Goal: Information Seeking & Learning: Learn about a topic

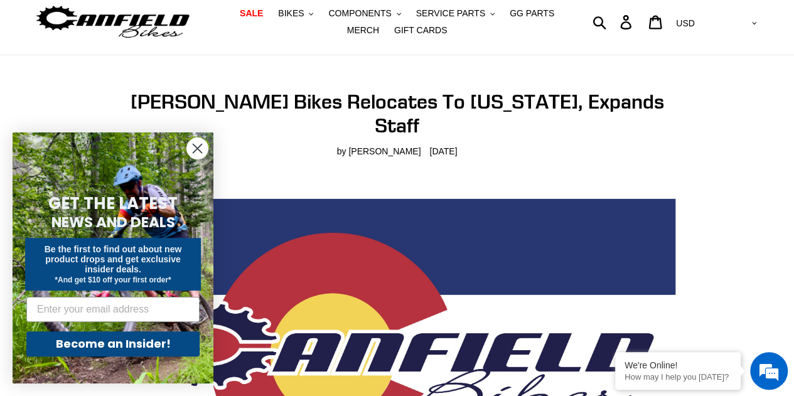
scroll to position [33, 0]
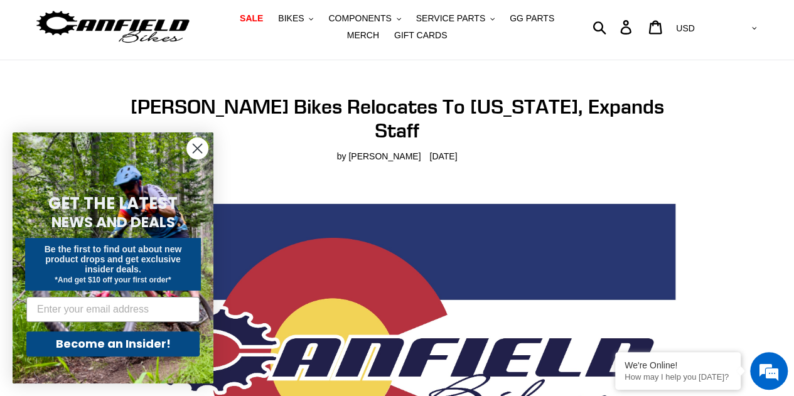
click at [197, 145] on circle "Close dialog" at bounding box center [197, 148] width 21 height 21
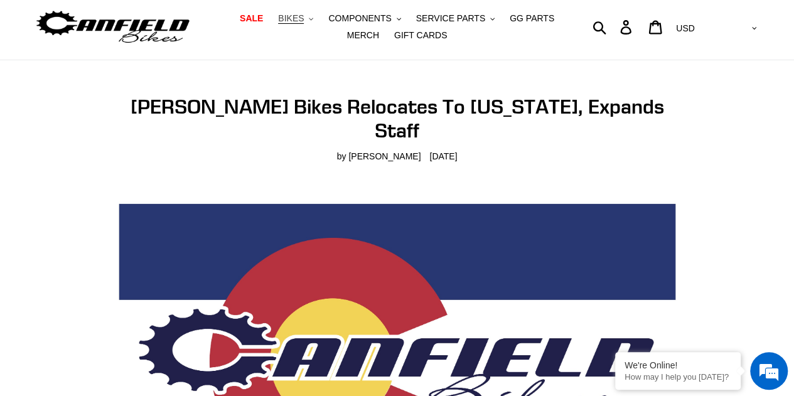
click at [293, 19] on button "BIKES .cls-1{fill:#231f20}" at bounding box center [296, 18] width 48 height 17
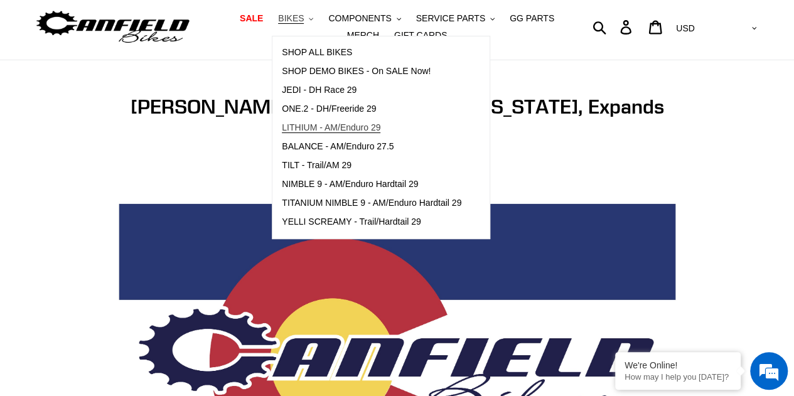
scroll to position [0, 0]
click at [343, 127] on span "LITHIUM - AM/Enduro 29" at bounding box center [331, 127] width 99 height 11
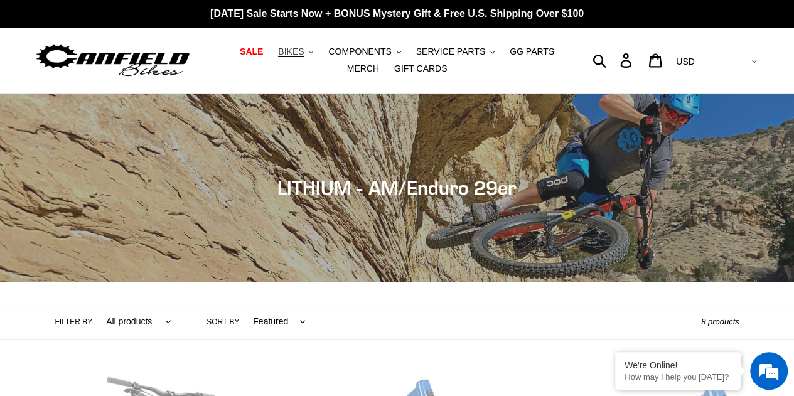
click at [285, 53] on span "BIKES" at bounding box center [291, 51] width 26 height 11
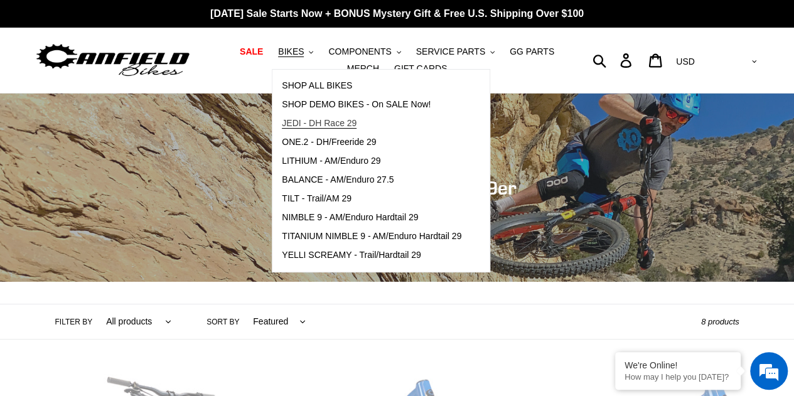
click at [310, 119] on span "JEDI - DH Race 29" at bounding box center [319, 123] width 75 height 11
